Goal: Task Accomplishment & Management: Manage account settings

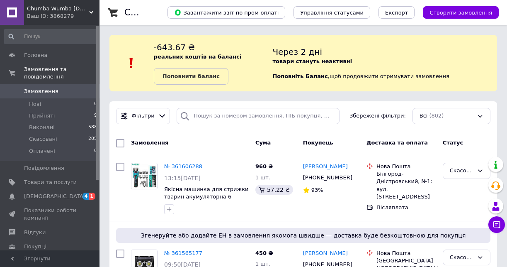
click at [32, 87] on span "Замовлення" at bounding box center [41, 90] width 34 height 7
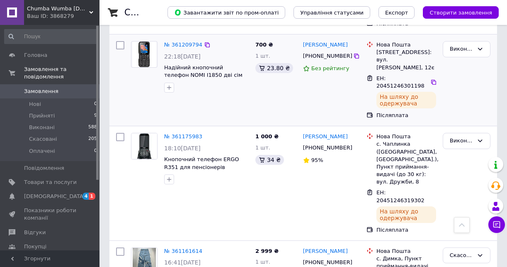
scroll to position [1037, 0]
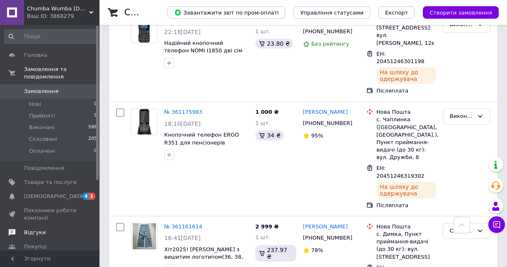
click at [37, 229] on link "Відгуки" at bounding box center [51, 232] width 102 height 14
